Goal: Task Accomplishment & Management: Complete application form

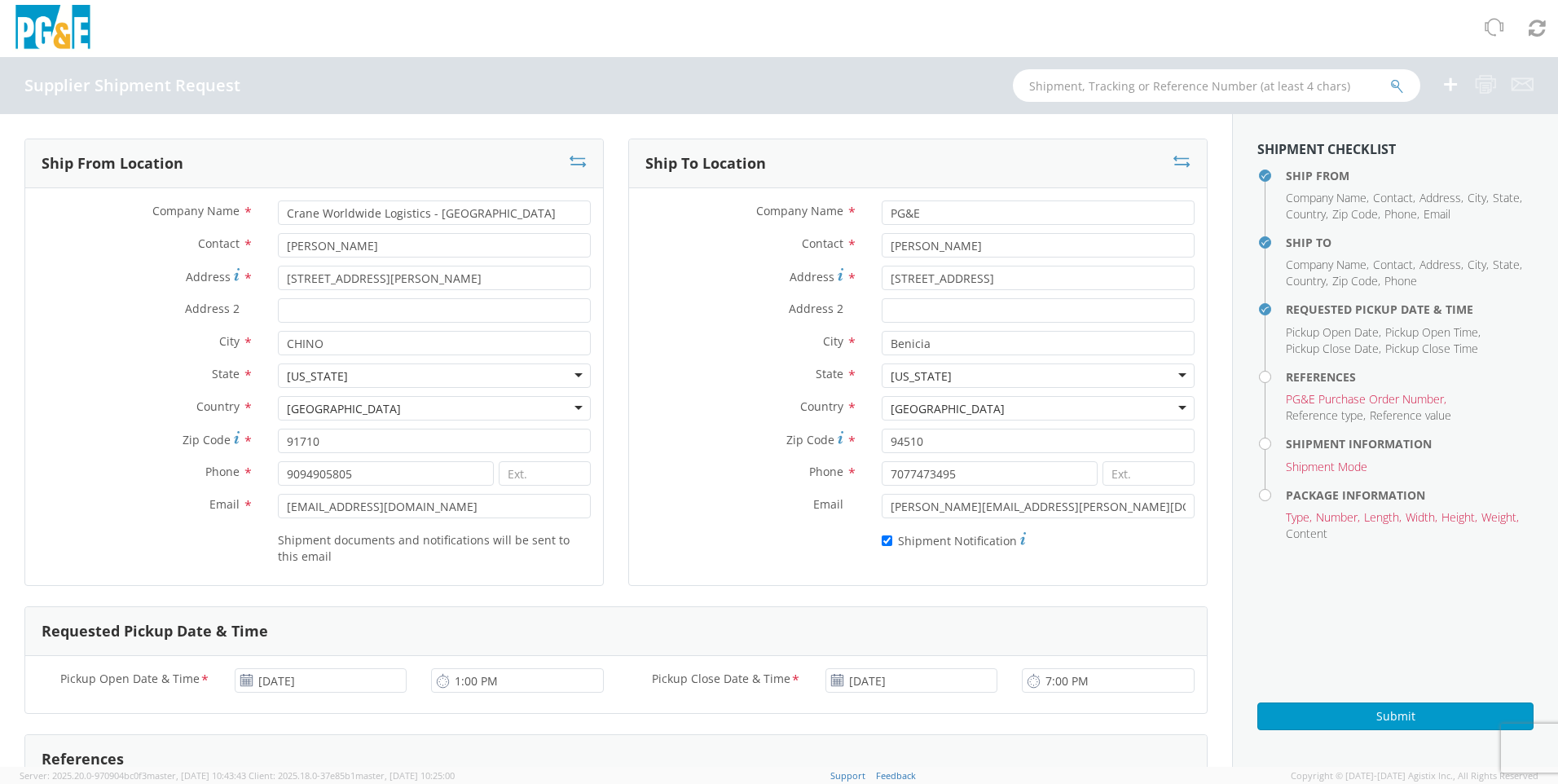
scroll to position [326, 0]
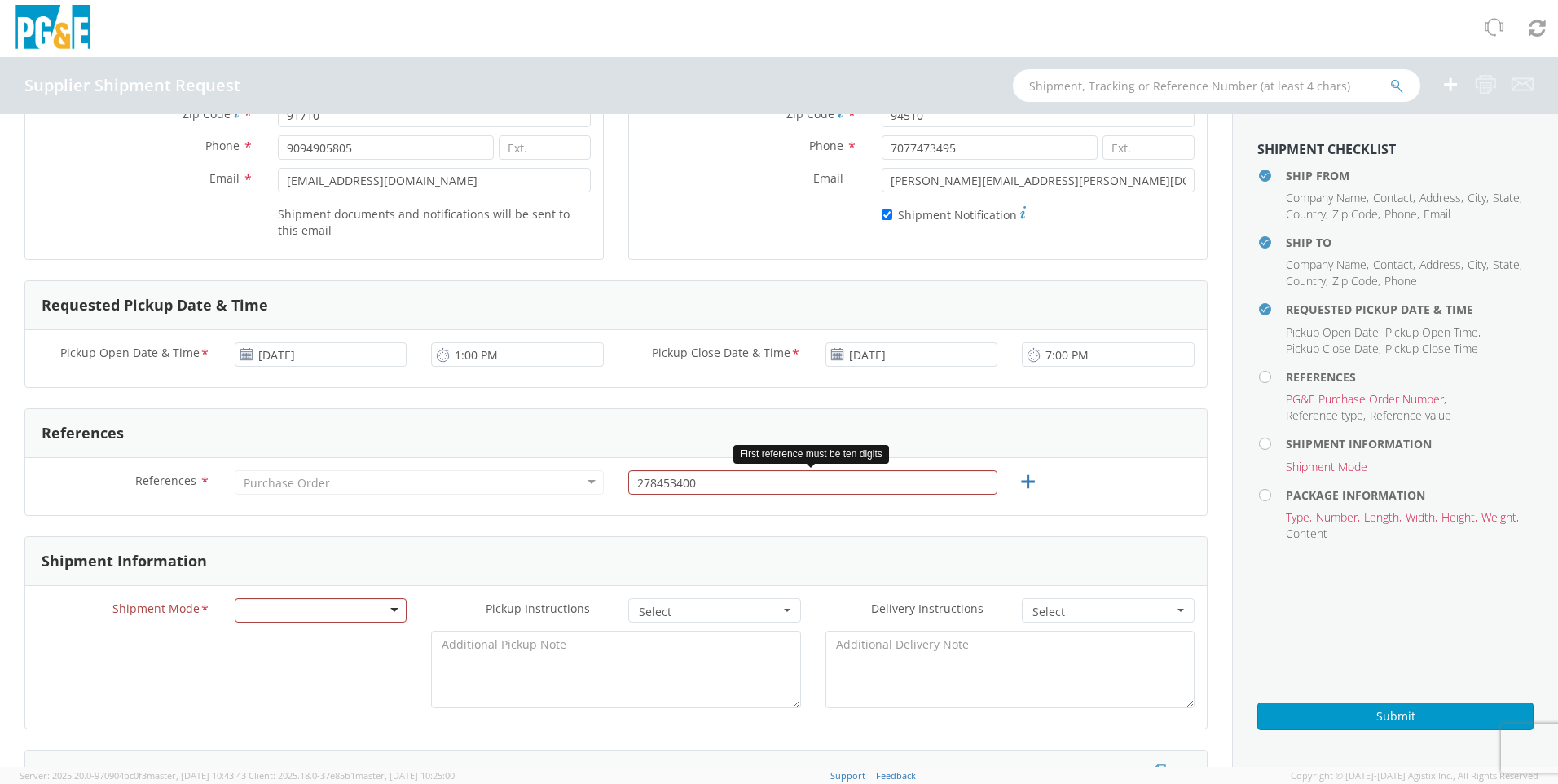
drag, startPoint x: 712, startPoint y: 484, endPoint x: 609, endPoint y: 476, distance: 103.3
click at [616, 477] on div "278453400" at bounding box center [813, 482] width 393 height 24
type input "3501420245"
click at [402, 612] on div at bounding box center [322, 610] width 173 height 24
click at [765, 612] on span "Select" at bounding box center [709, 612] width 141 height 16
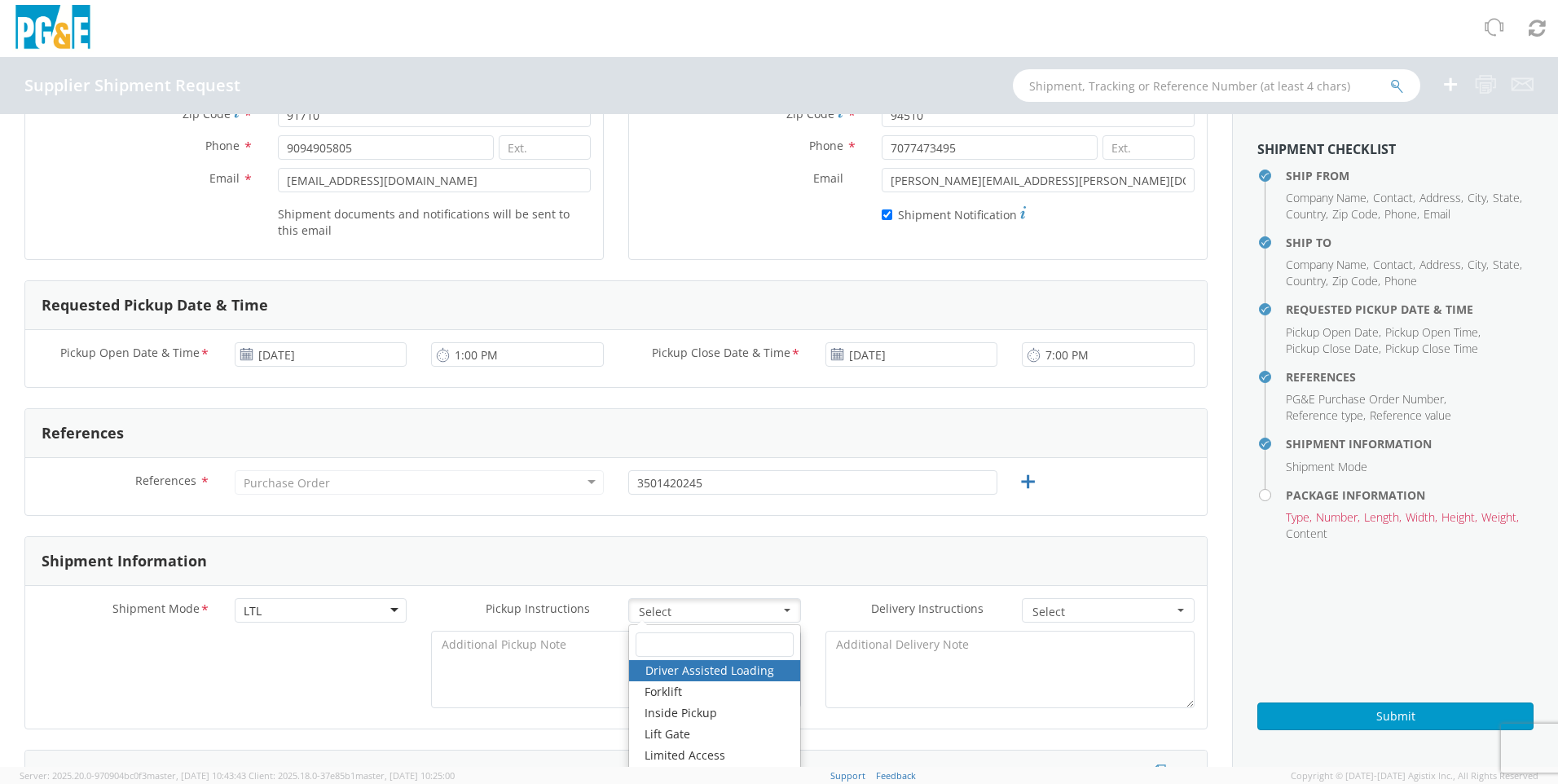
click at [784, 611] on span "button" at bounding box center [788, 610] width 7 height 3
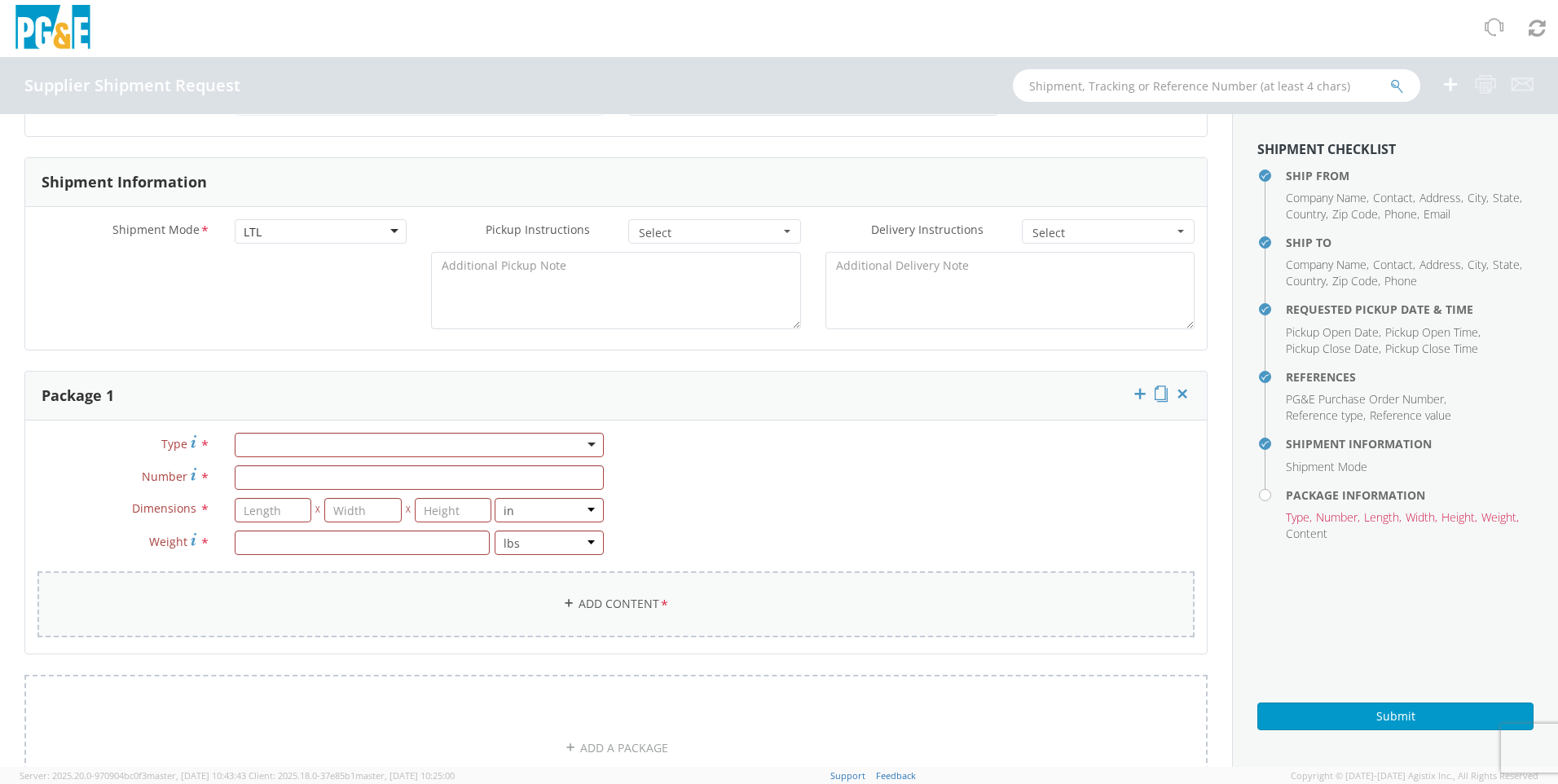
scroll to position [733, 0]
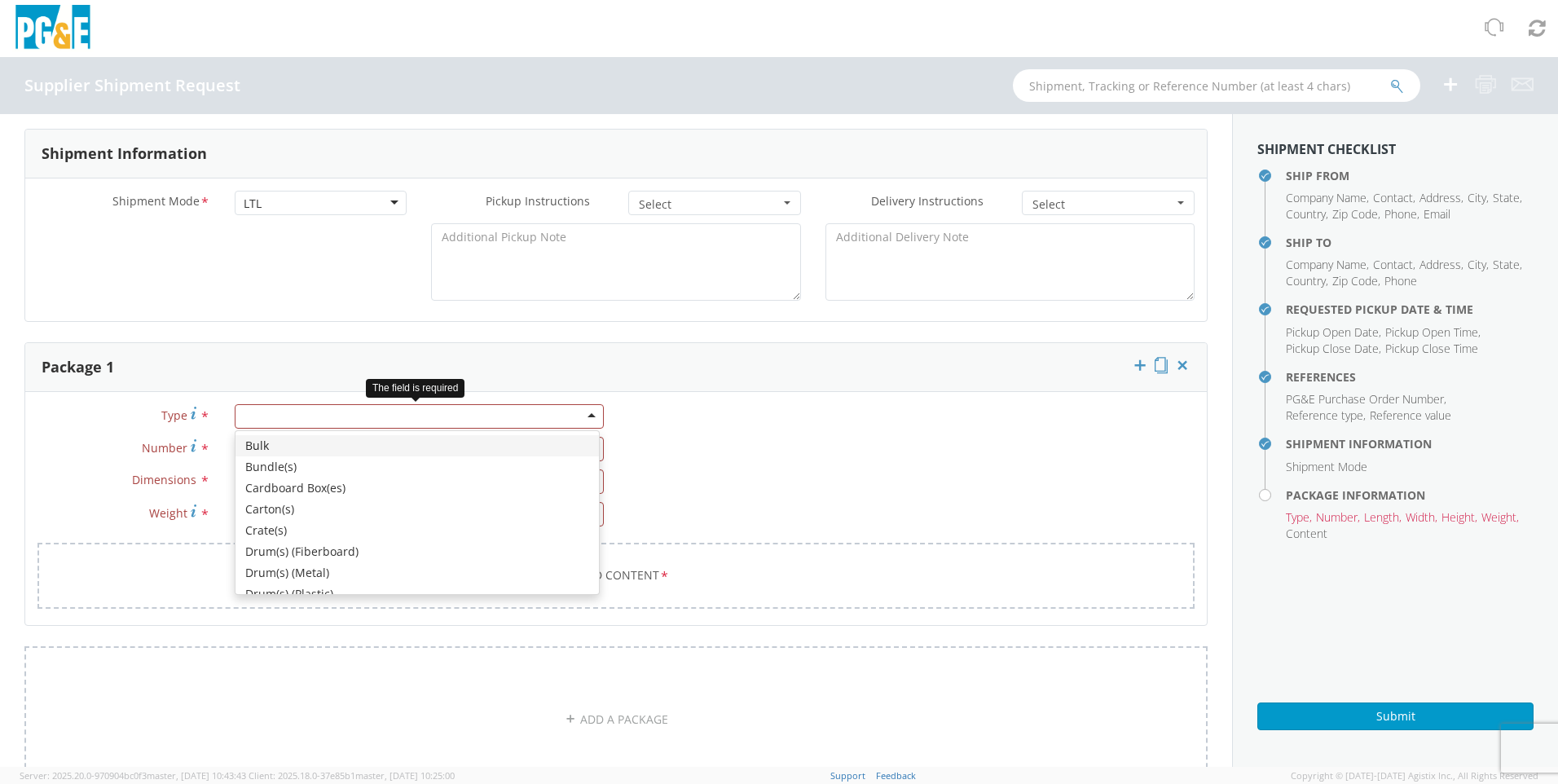
click at [587, 418] on div at bounding box center [419, 416] width 369 height 24
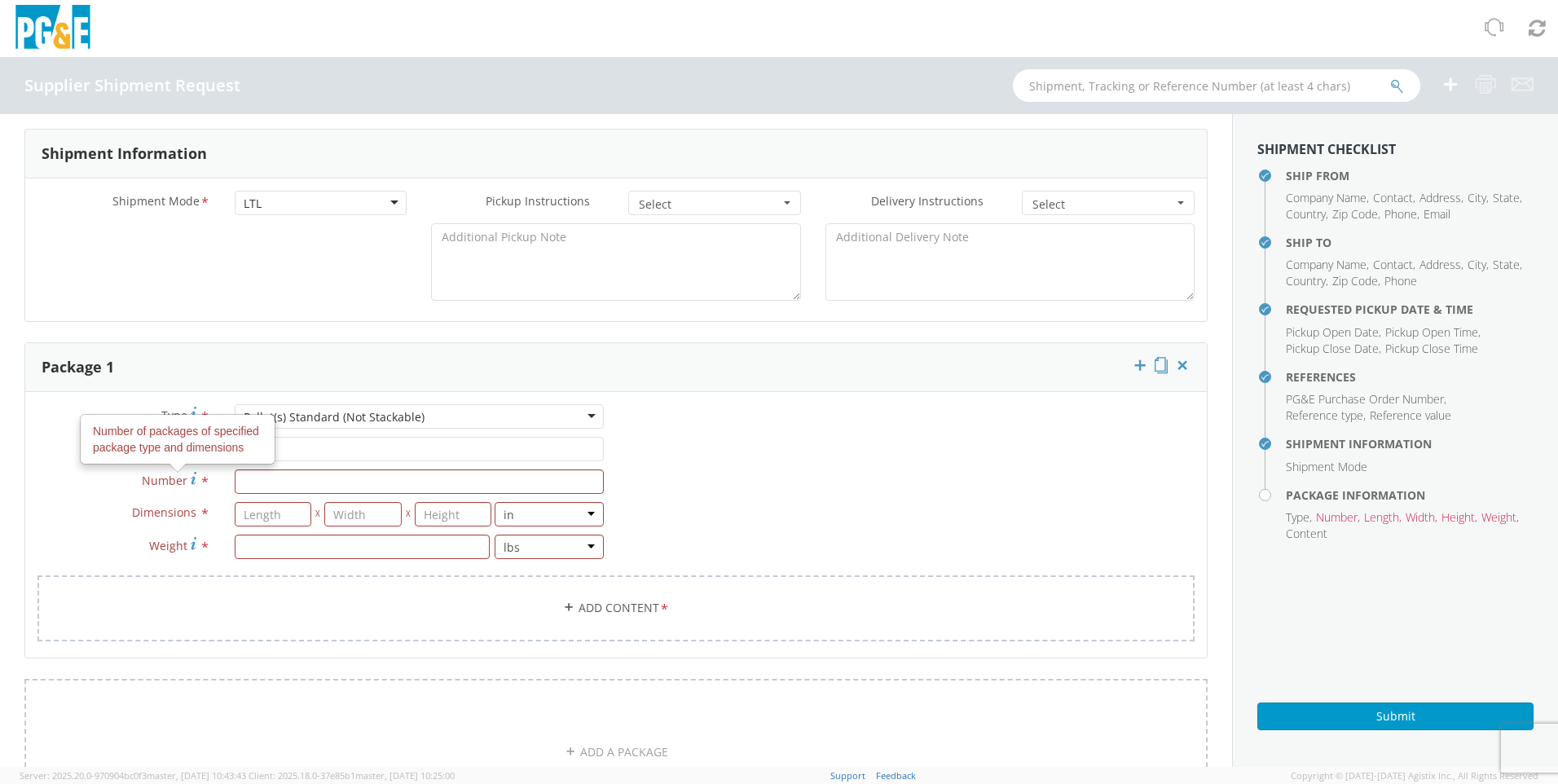
click at [202, 481] on span "*" at bounding box center [205, 481] width 11 height 18
click at [235, 481] on input "Number Number of packages of specified package type and dimensions *" at bounding box center [419, 481] width 369 height 24
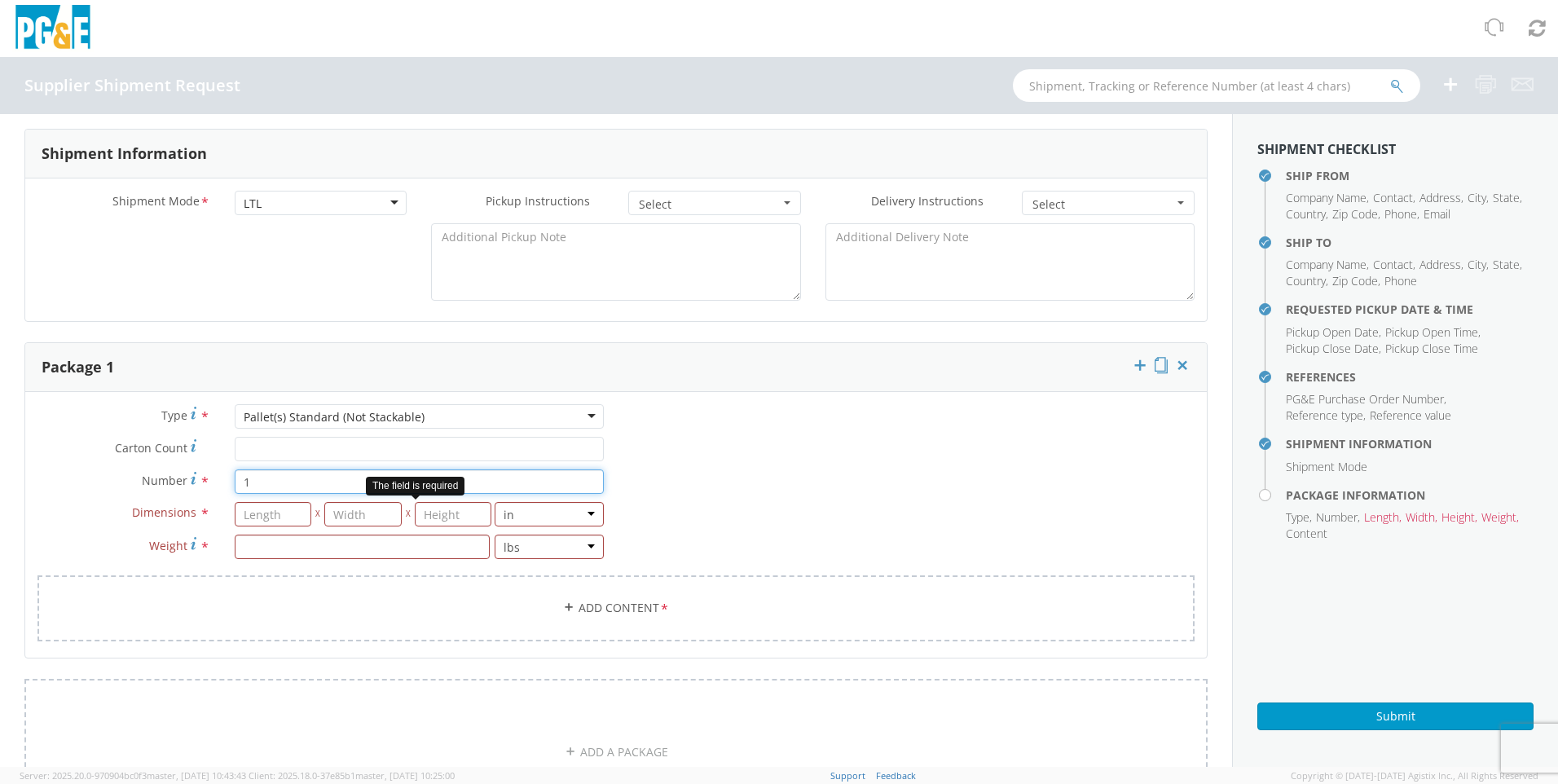
type input "1"
click at [294, 514] on input "number" at bounding box center [273, 514] width 78 height 24
type input "48"
type input "32"
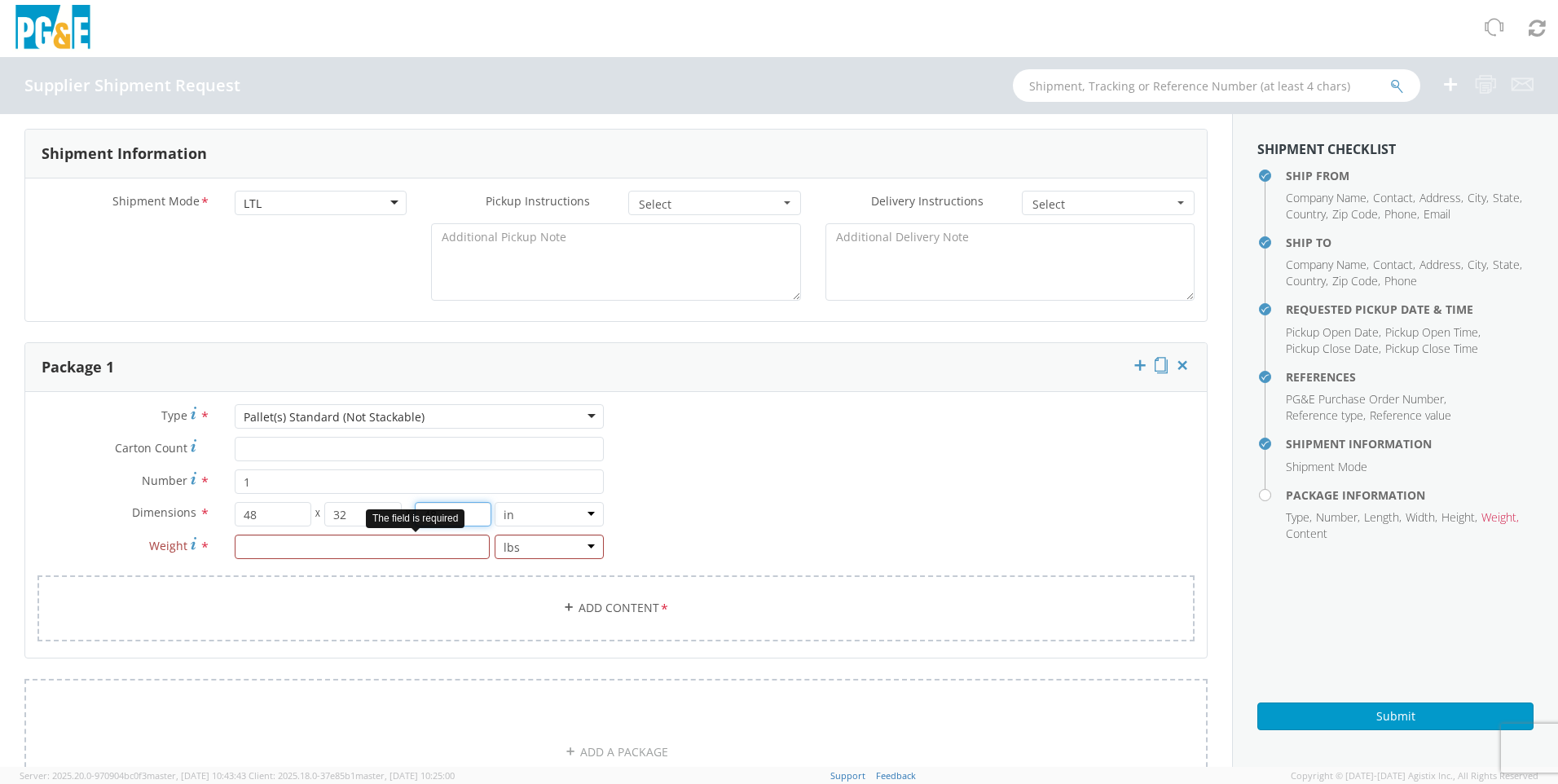
type input "48"
click at [404, 559] on input "number" at bounding box center [362, 547] width 255 height 24
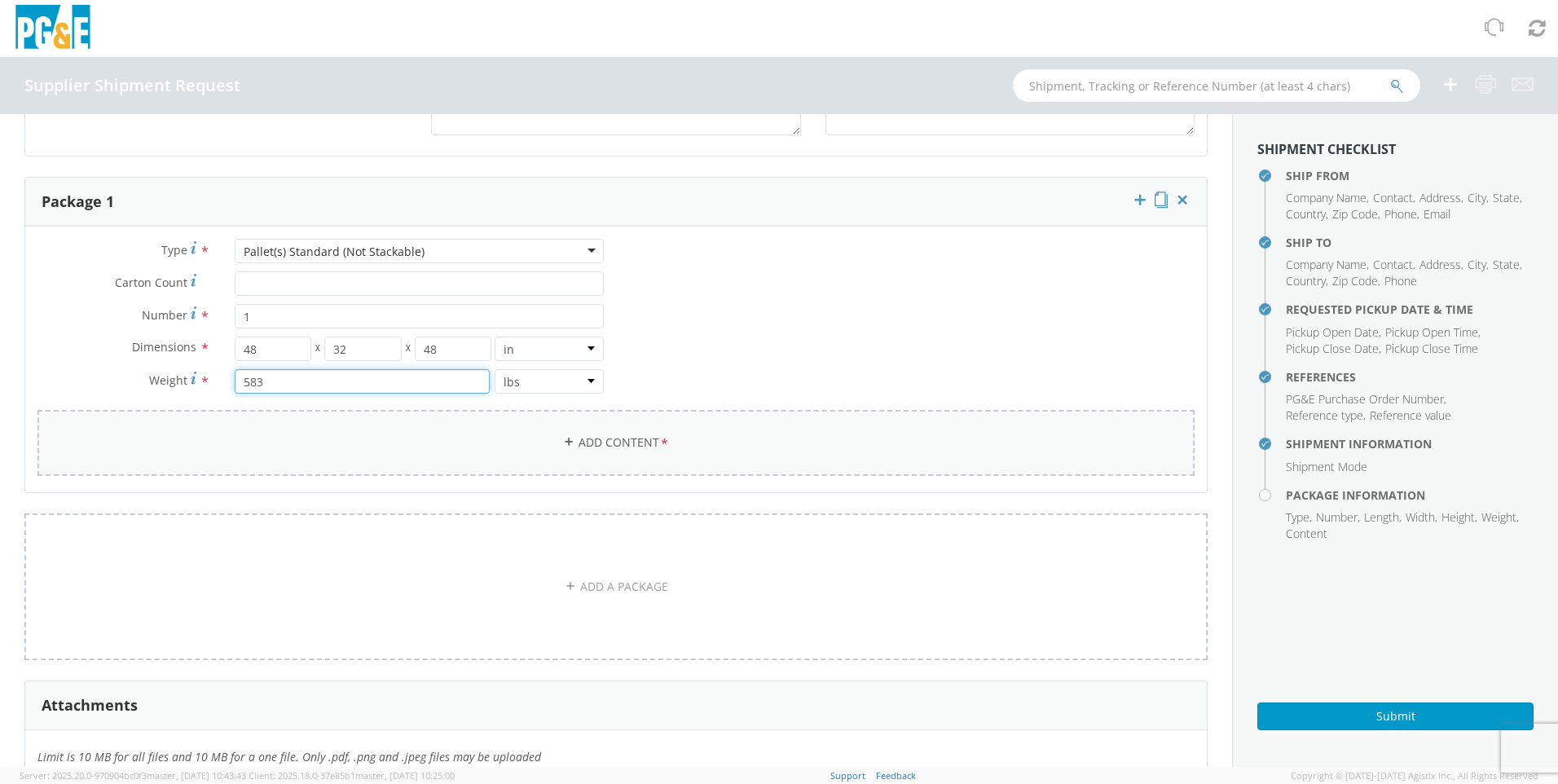
scroll to position [879, 0]
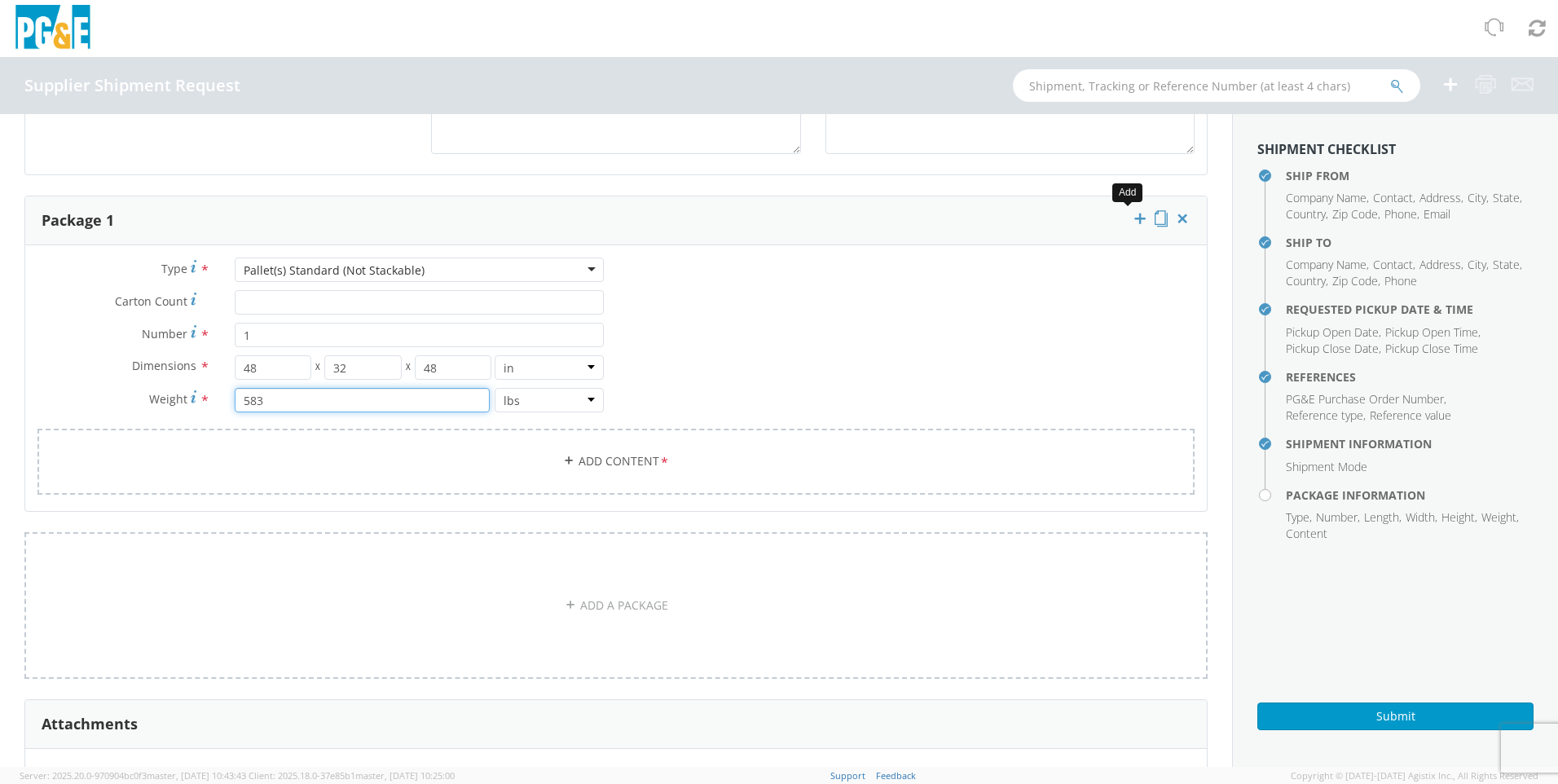
type input "583"
click at [1132, 221] on icon at bounding box center [1140, 219] width 16 height 16
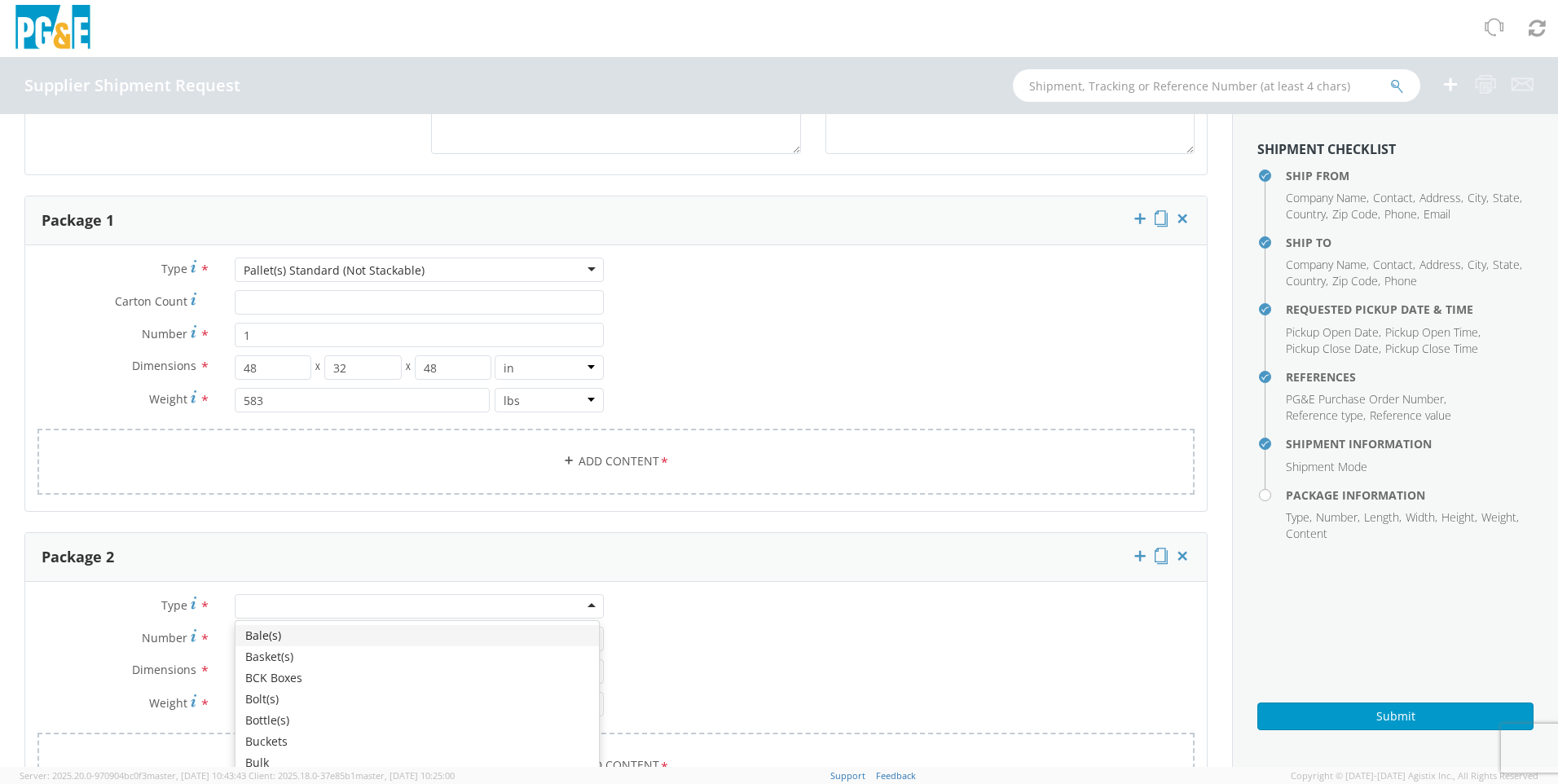
click at [579, 602] on div at bounding box center [419, 606] width 369 height 24
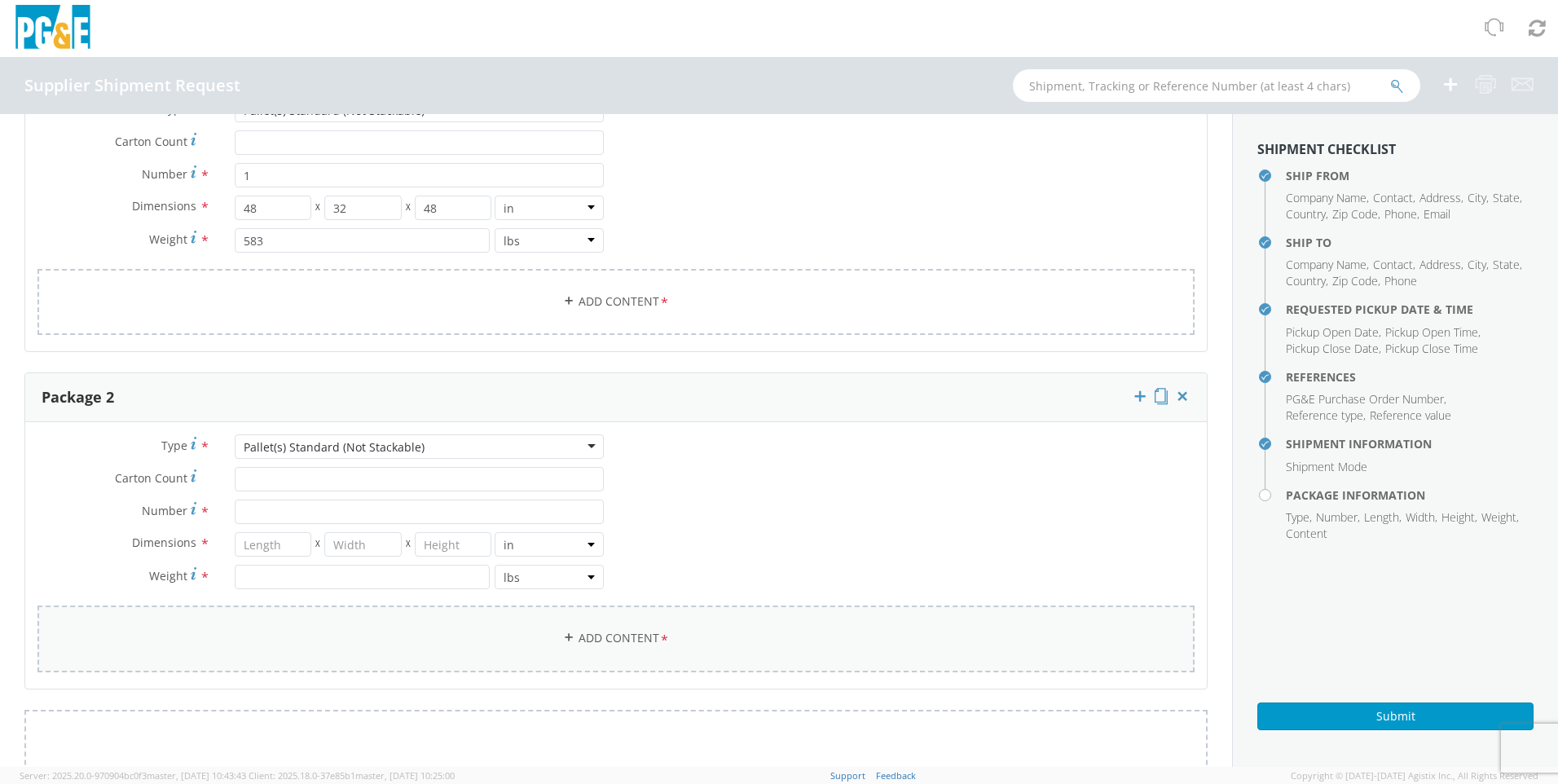
scroll to position [1043, 0]
click at [278, 512] on input "Number *" at bounding box center [419, 508] width 369 height 24
type input "1"
click at [255, 542] on input "number" at bounding box center [273, 541] width 78 height 24
type input "48"
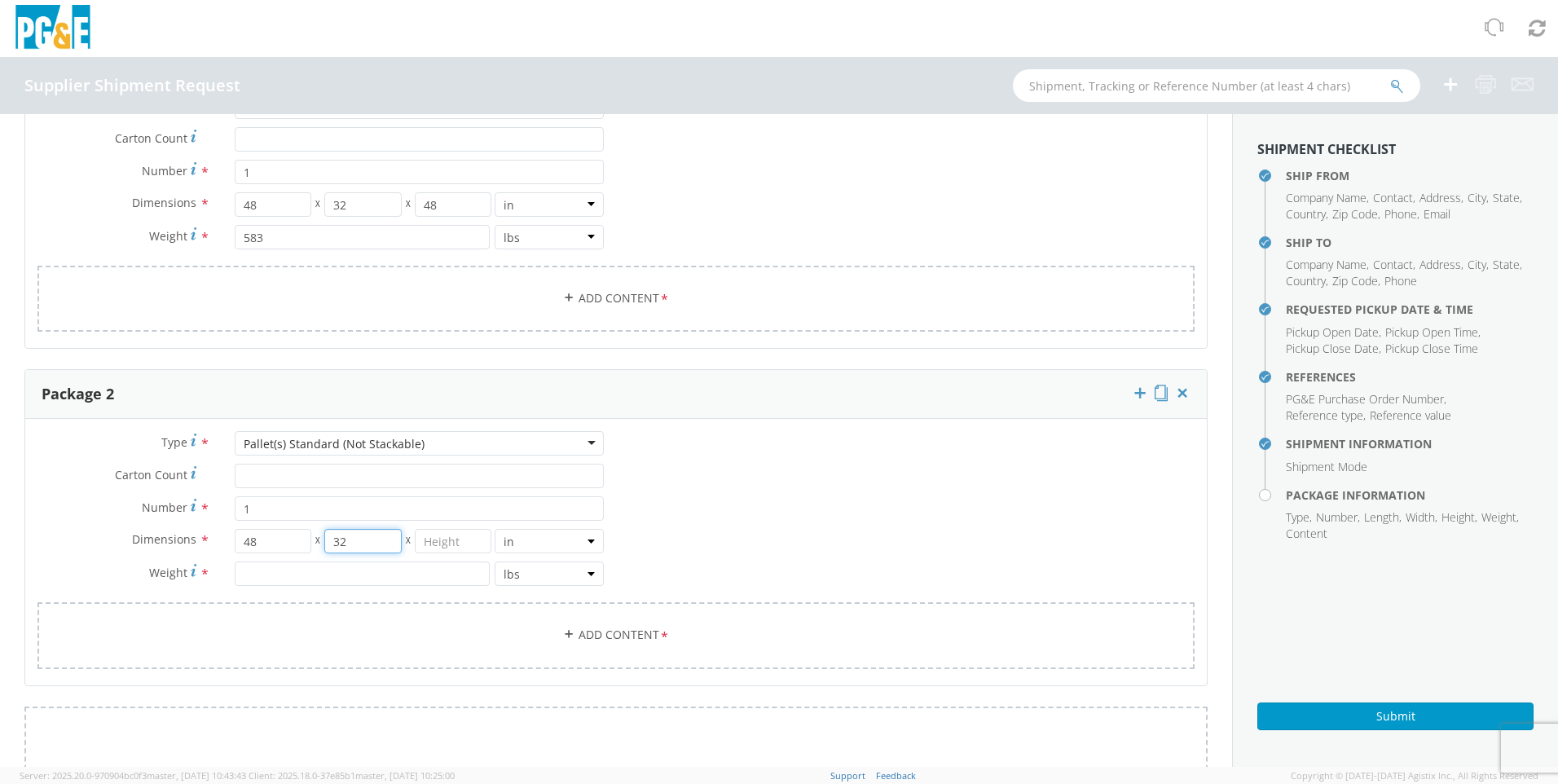
type input "32"
type input "48"
click at [277, 565] on input "number" at bounding box center [362, 574] width 255 height 24
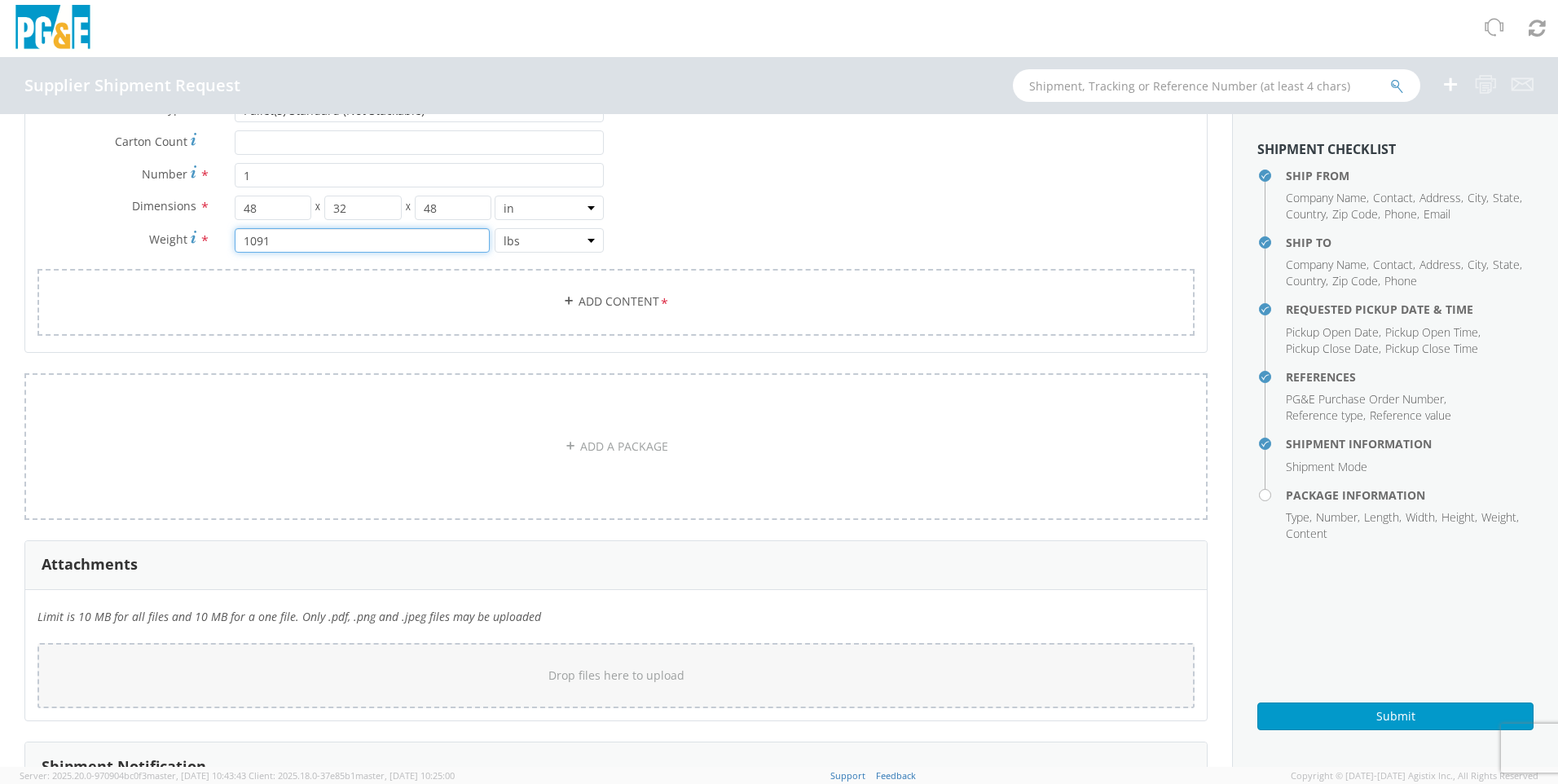
scroll to position [1623, 0]
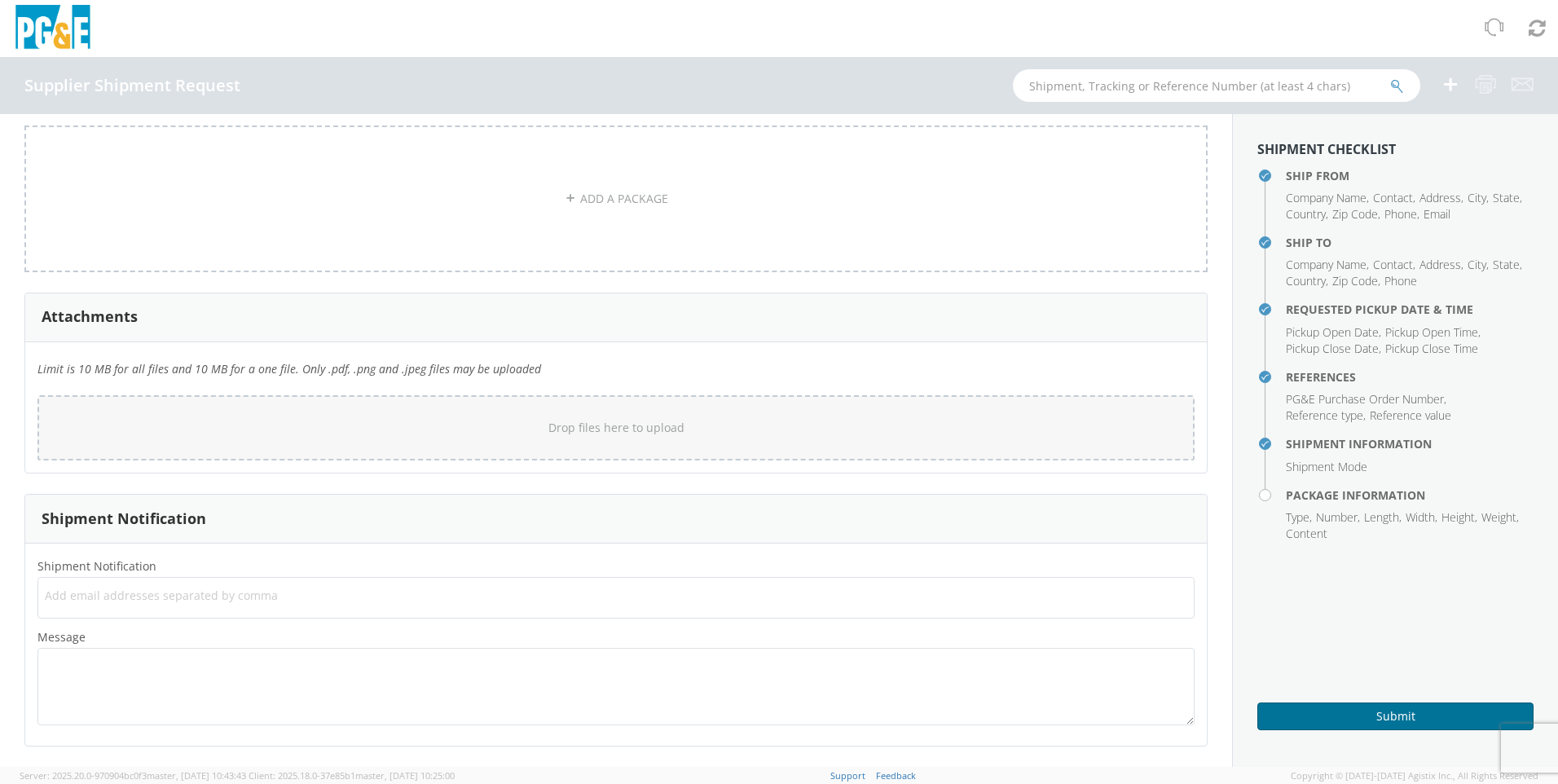
type input "1091"
click at [1316, 720] on button "Submit" at bounding box center [1396, 716] width 277 height 28
click at [1302, 713] on button "Submit" at bounding box center [1396, 716] width 277 height 28
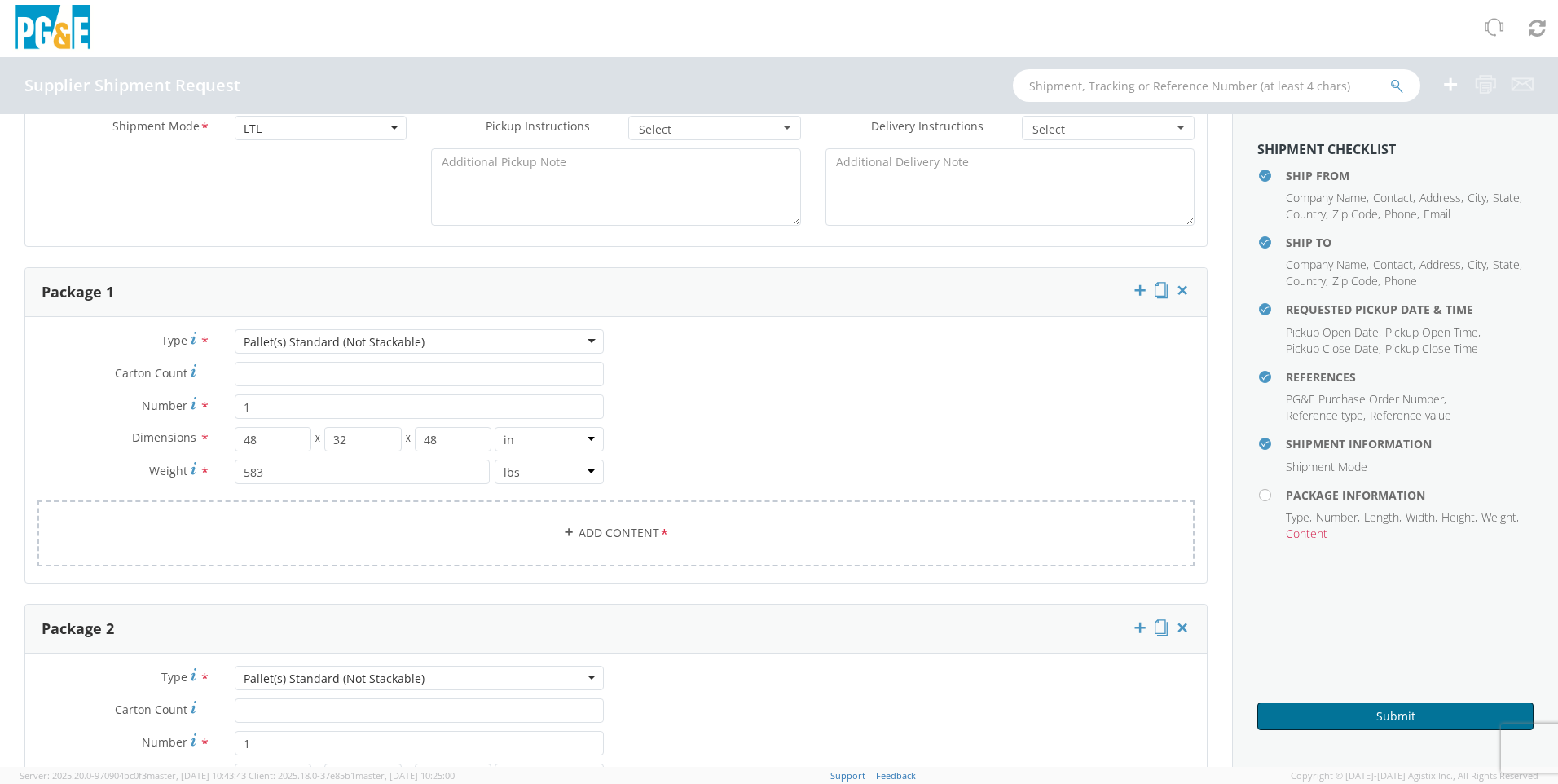
scroll to position [809, 0]
click at [597, 533] on link "Add Content *" at bounding box center [616, 532] width 1157 height 66
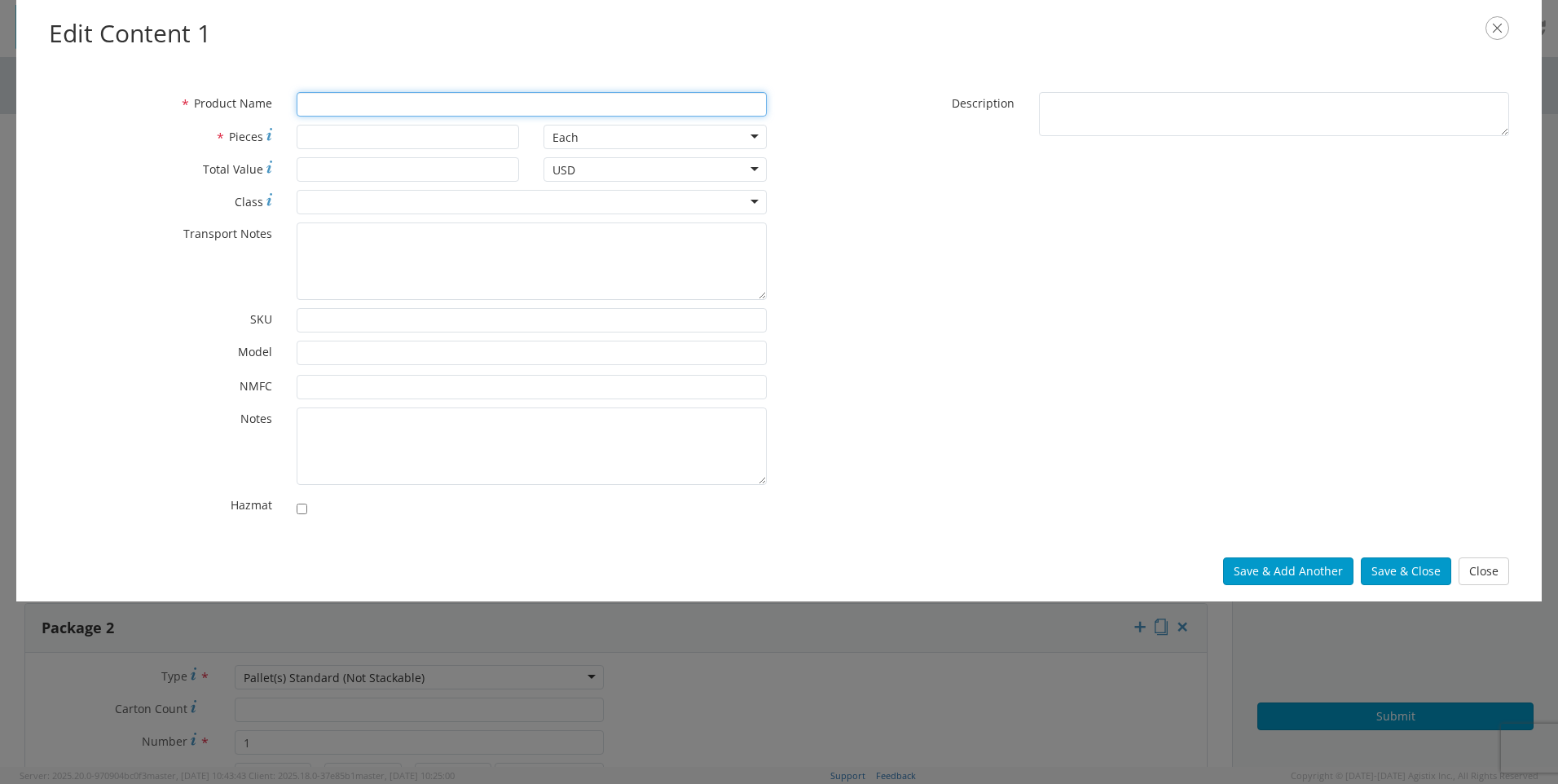
click at [323, 104] on input "* Product Name" at bounding box center [531, 104] width 470 height 24
type input "Cordstrap"
click at [402, 135] on input "* Pieces" at bounding box center [408, 137] width 224 height 24
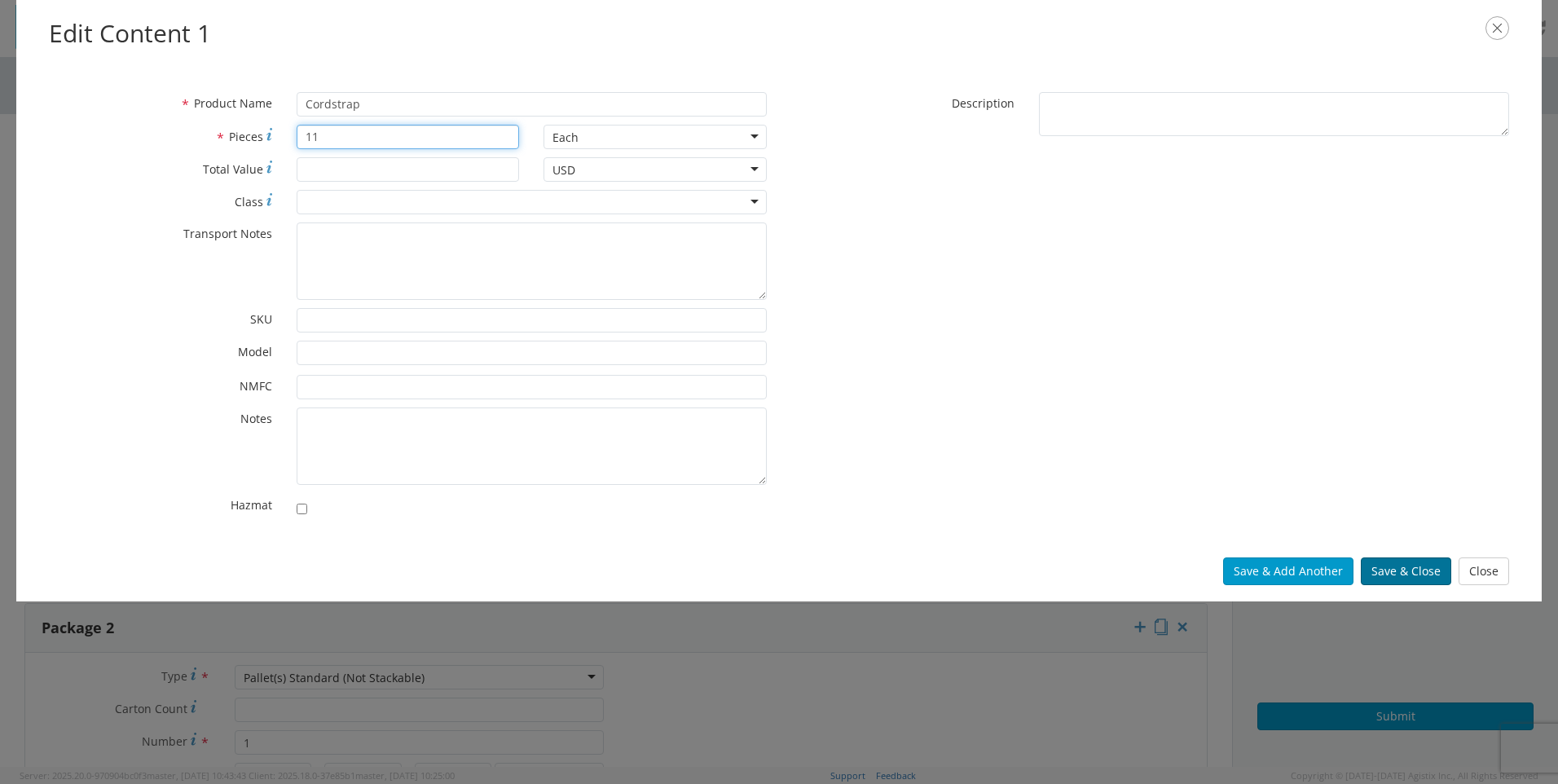
type input "11"
click at [1402, 569] on button "Save & Close" at bounding box center [1406, 571] width 91 height 28
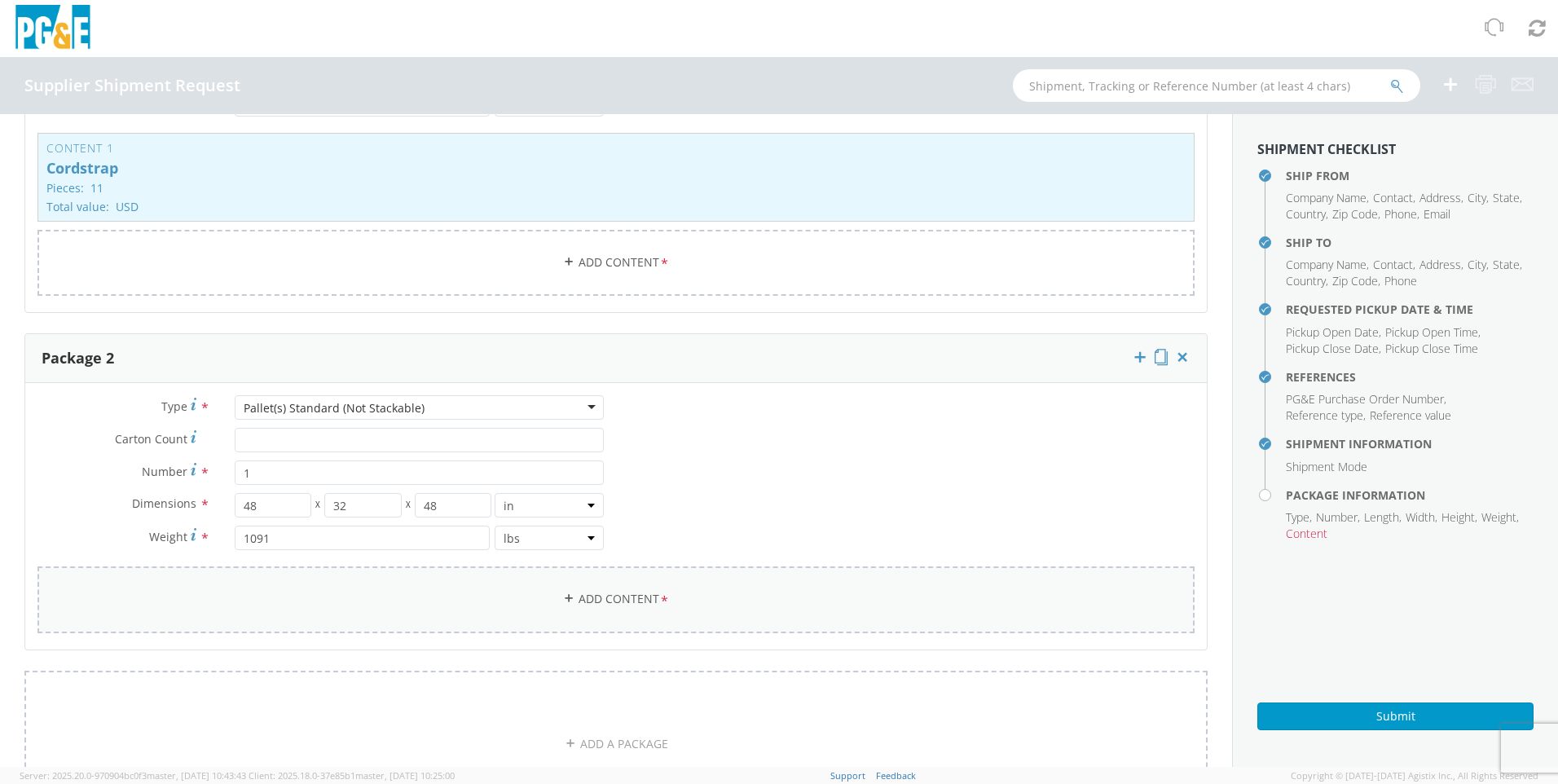
scroll to position [1216, 0]
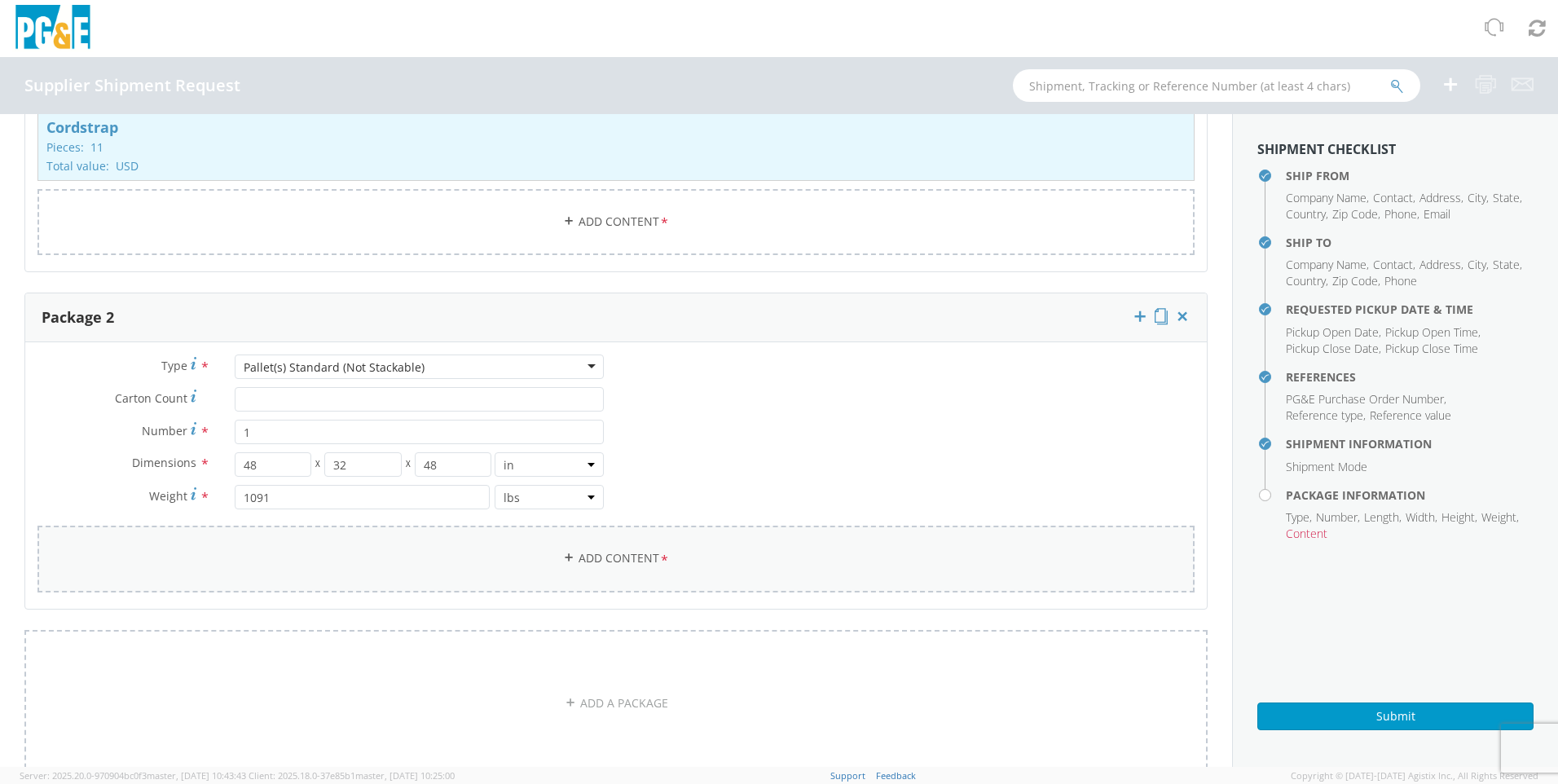
click at [610, 554] on link "Add Content *" at bounding box center [616, 558] width 1157 height 66
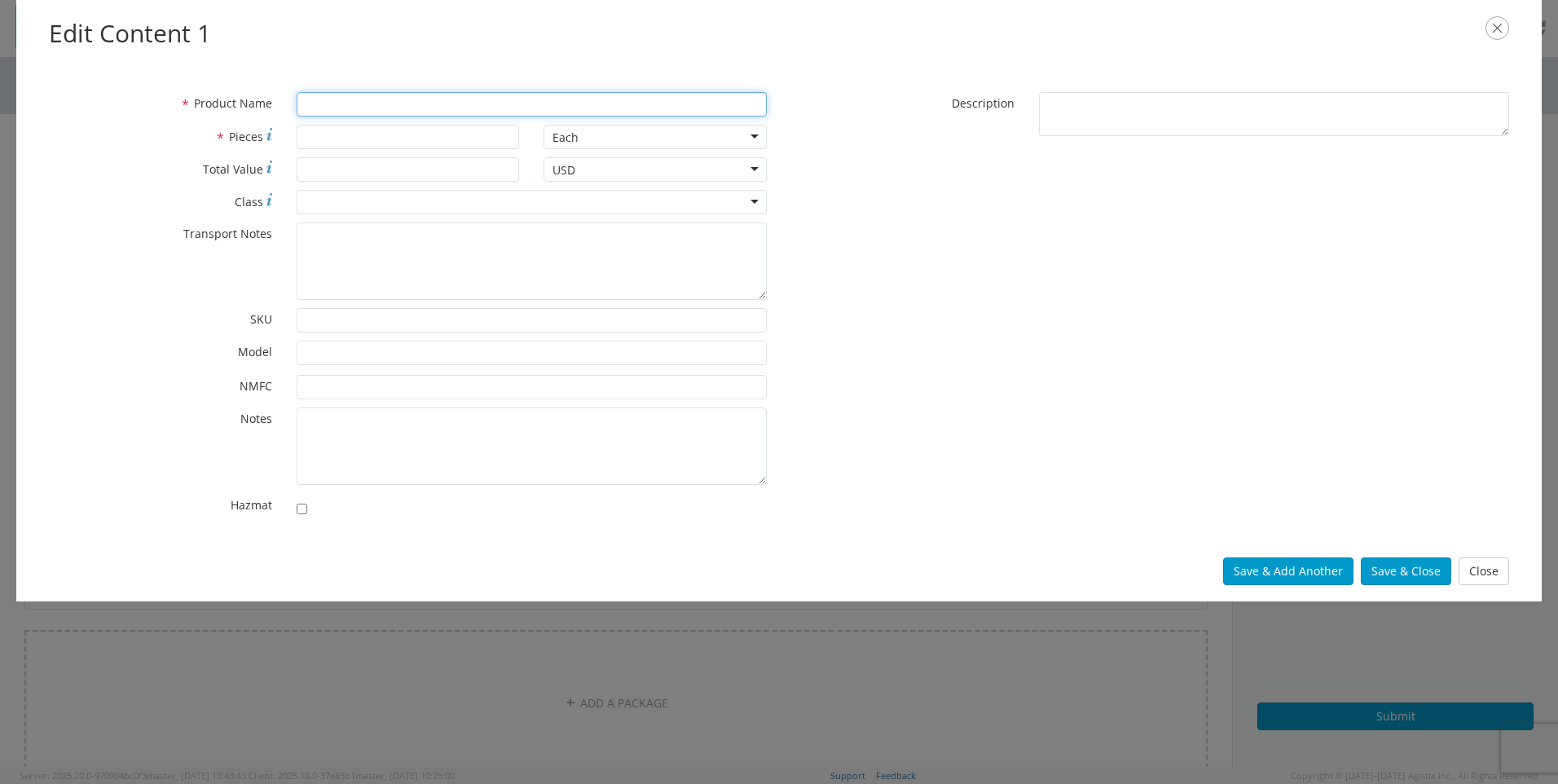
click at [348, 106] on input "* Product Name" at bounding box center [531, 104] width 470 height 24
type input "Cordstrap"
click at [358, 132] on input "* Pieces" at bounding box center [408, 137] width 224 height 24
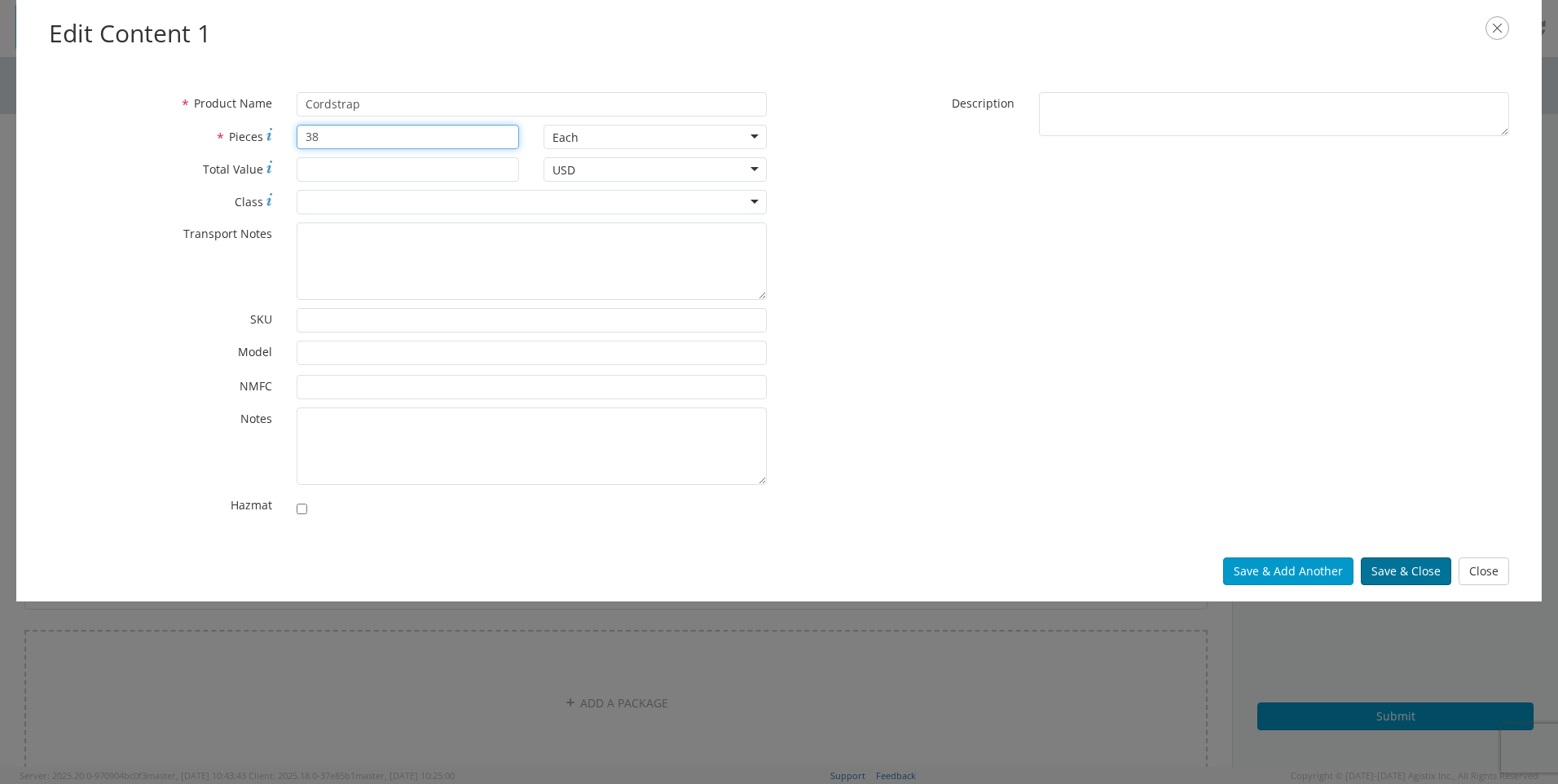
type input "38"
click at [1409, 574] on button "Save & Close" at bounding box center [1406, 571] width 91 height 28
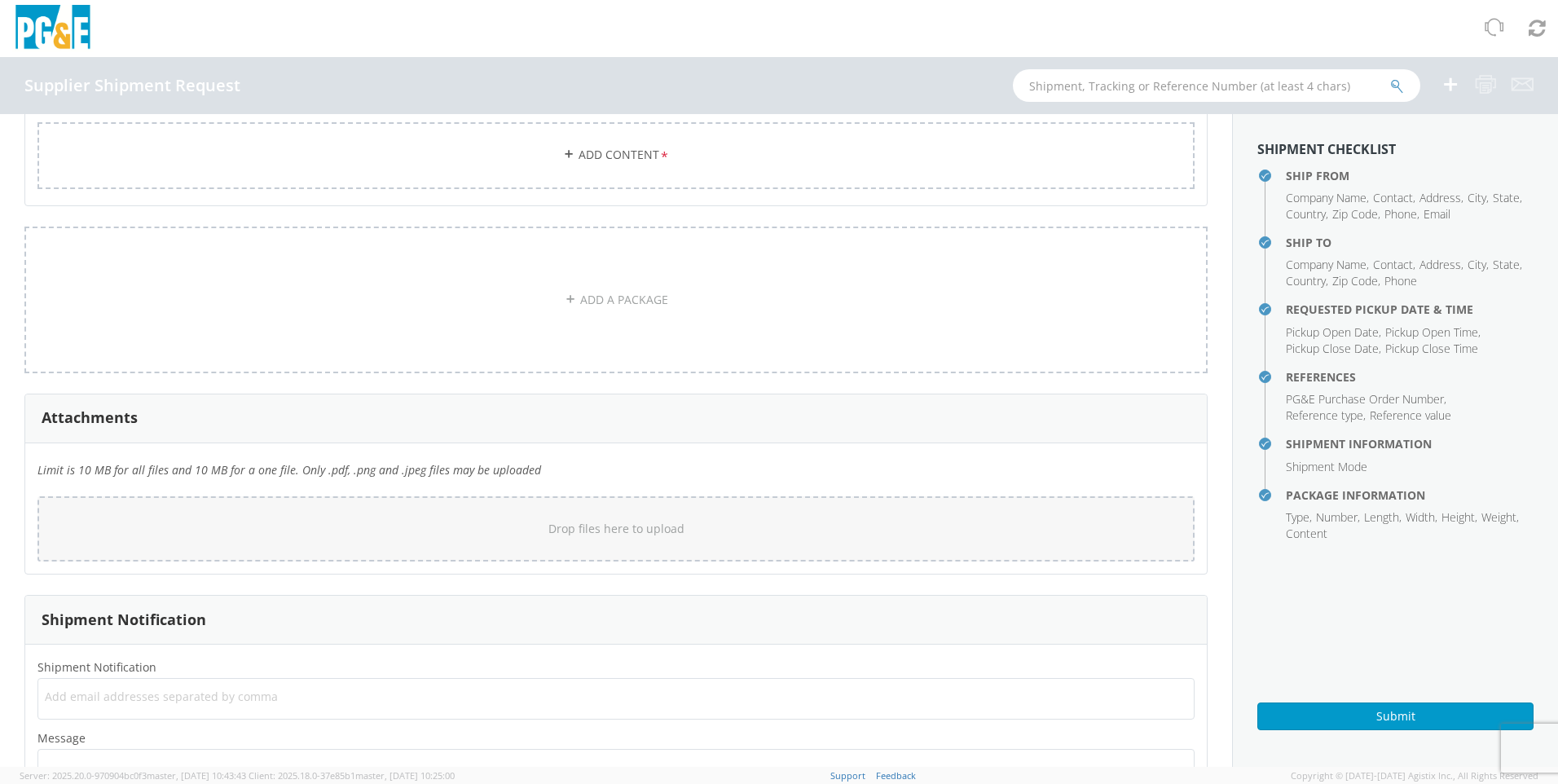
scroll to position [1818, 0]
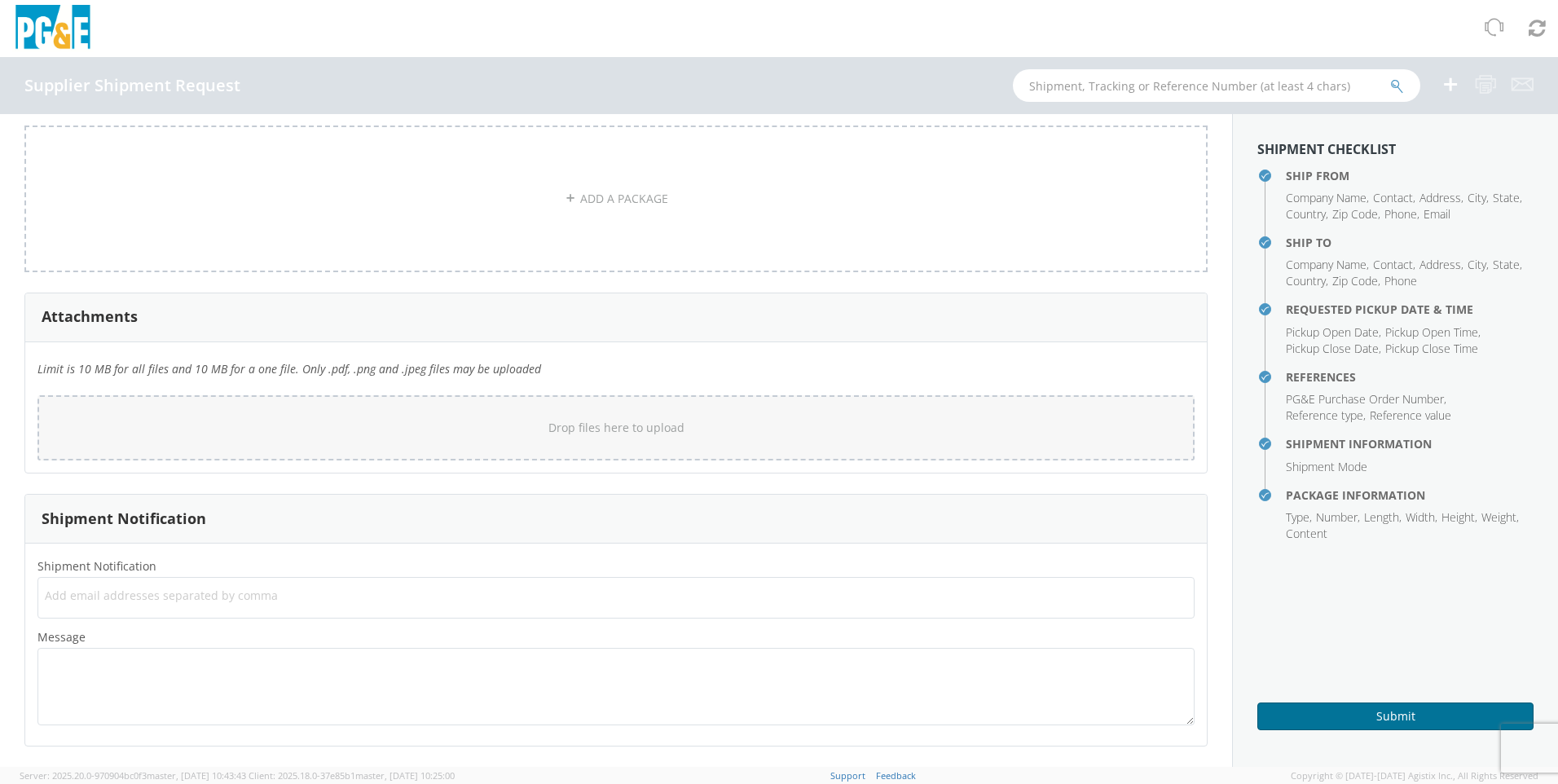
click at [1386, 718] on button "Submit" at bounding box center [1396, 716] width 277 height 28
